Goal: Task Accomplishment & Management: Use online tool/utility

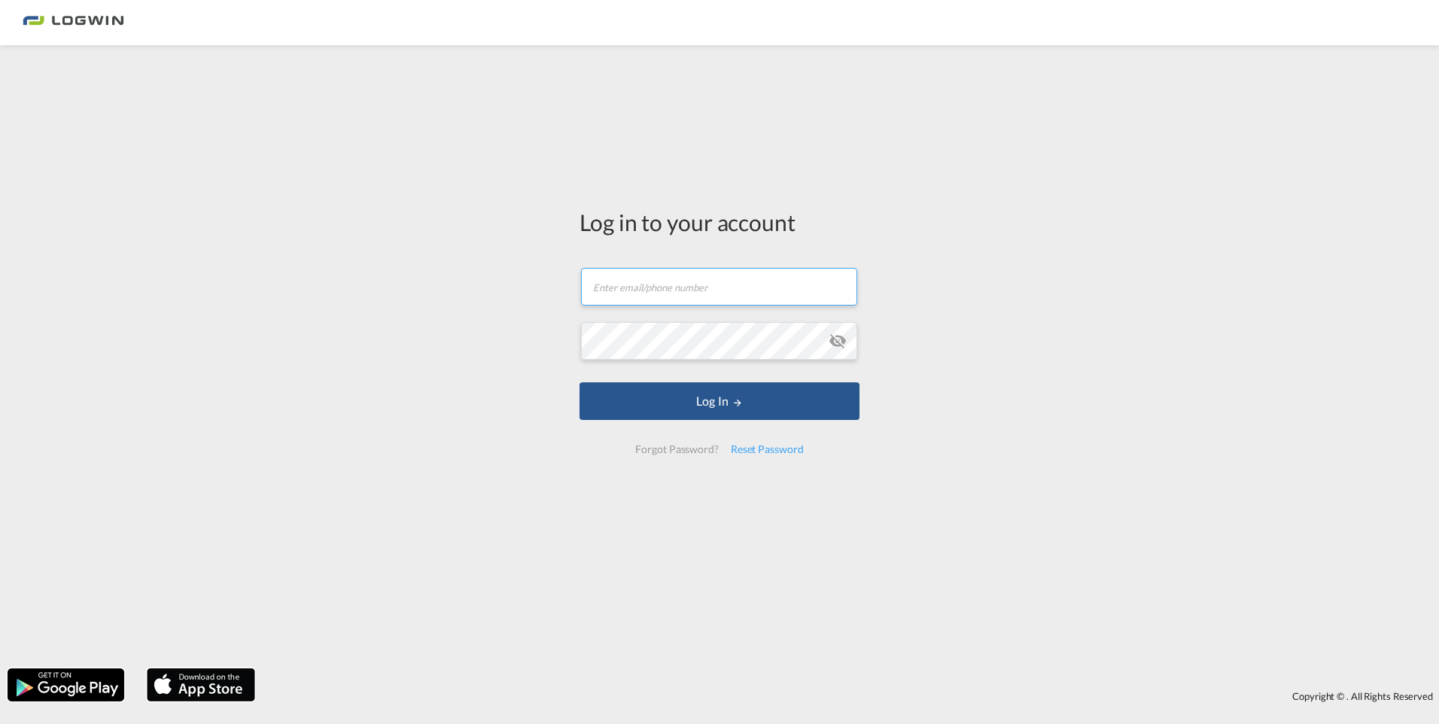
click at [701, 293] on input "text" at bounding box center [719, 287] width 276 height 38
type input "[PERSON_NAME][EMAIL_ADDRESS][DOMAIN_NAME]"
click at [580, 382] on button "Log In" at bounding box center [720, 401] width 280 height 38
